Goal: Task Accomplishment & Management: Manage account settings

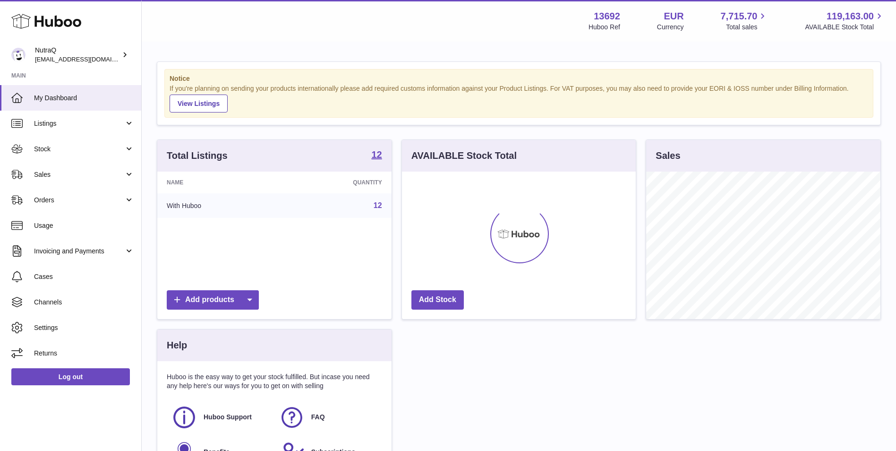
scroll to position [147, 234]
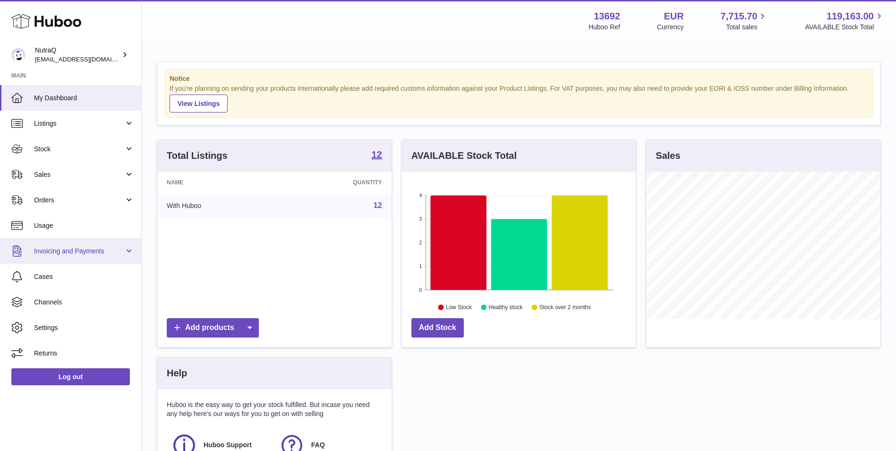
click at [81, 245] on link "Invoicing and Payments" at bounding box center [70, 251] width 141 height 26
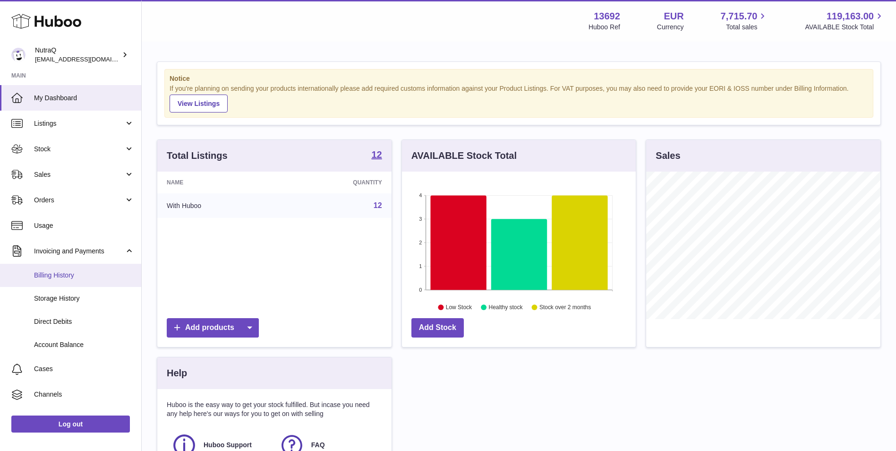
click at [64, 274] on span "Billing History" at bounding box center [84, 275] width 100 height 9
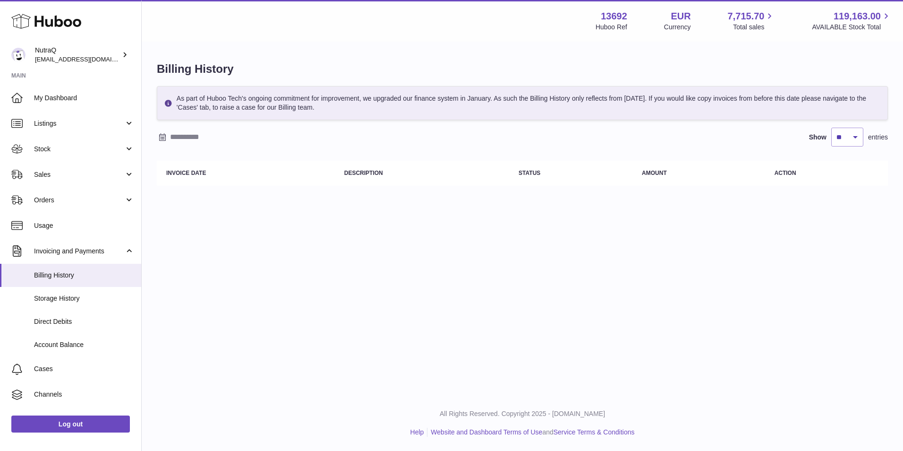
click at [532, 231] on div "Menu Huboo 13692 Huboo Ref EUR Currency 7,715.70 Total sales 119,163.00 AVAILAB…" at bounding box center [523, 197] width 762 height 395
click at [361, 315] on div "Menu Huboo 13692 Huboo Ref EUR Currency 7,715.70 Total sales 119,163.00 AVAILAB…" at bounding box center [523, 197] width 762 height 395
